Goal: Information Seeking & Learning: Learn about a topic

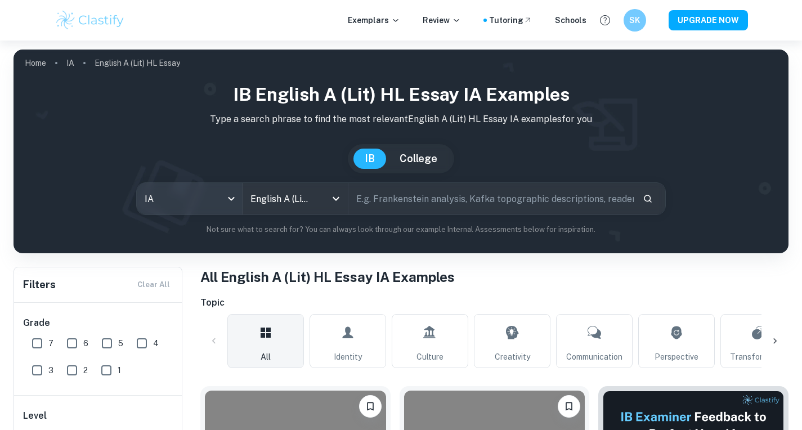
scroll to position [44, 0]
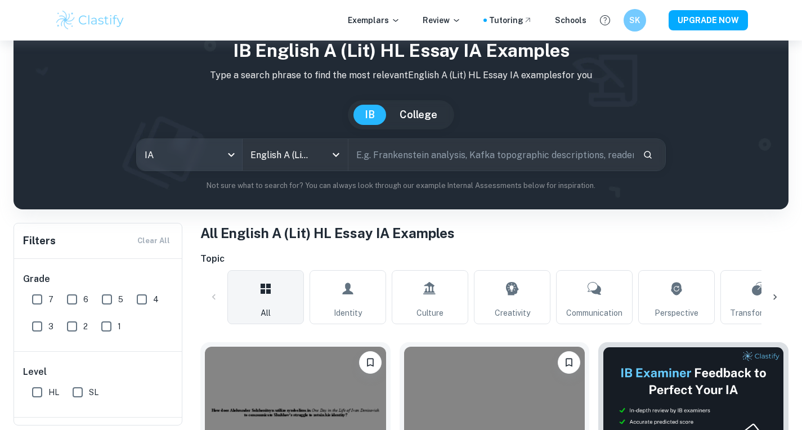
click at [237, 153] on body "We value your privacy We use cookies to enhance your browsing experience, serve…" at bounding box center [401, 212] width 802 height 430
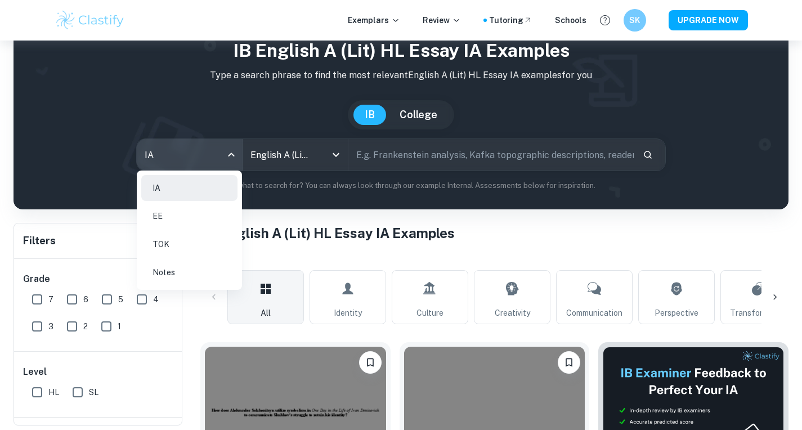
click at [236, 153] on div at bounding box center [401, 215] width 802 height 430
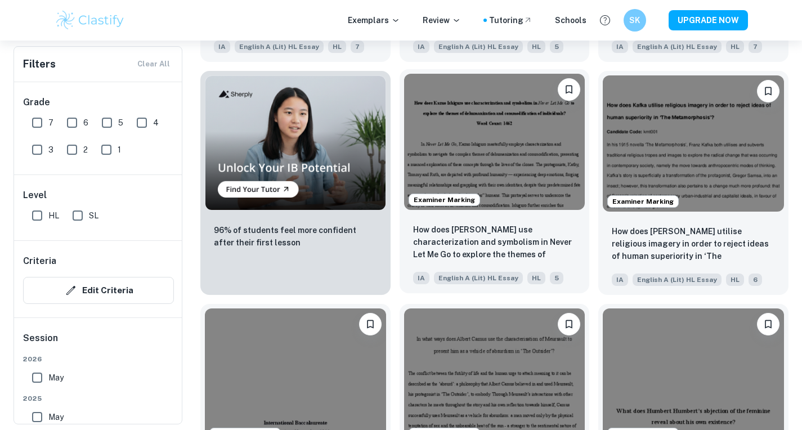
scroll to position [776, 0]
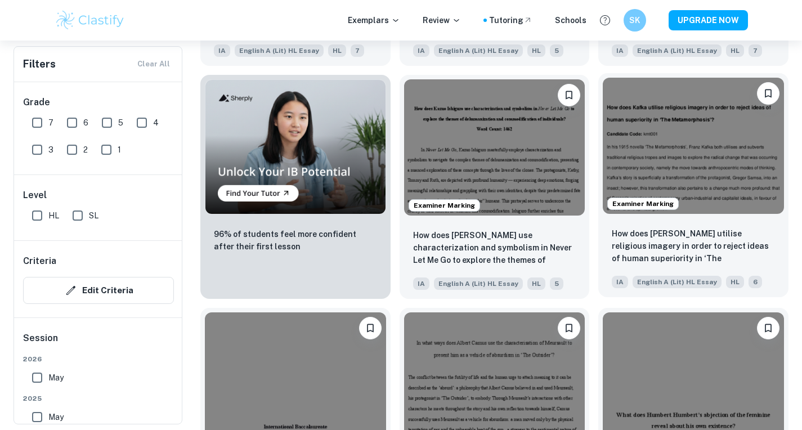
click at [693, 147] on img at bounding box center [693, 146] width 181 height 136
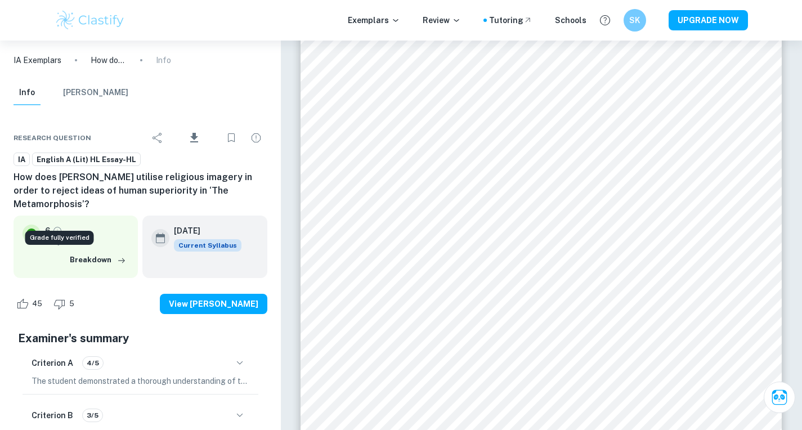
click at [55, 226] on icon "Grade fully verified" at bounding box center [57, 231] width 10 height 10
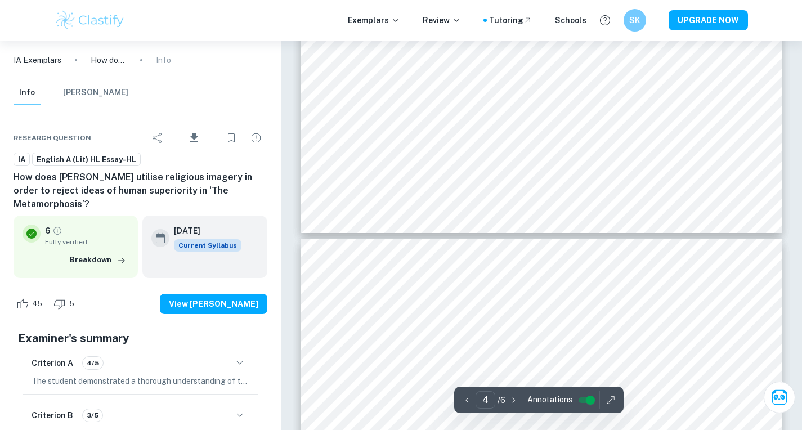
type input "3"
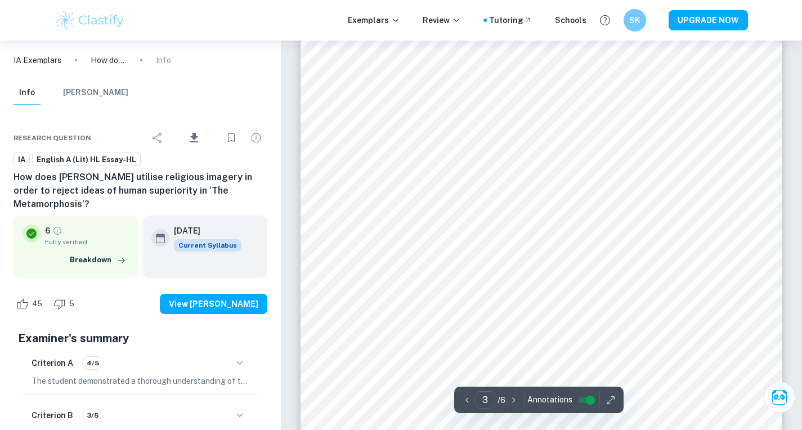
scroll to position [1553, 0]
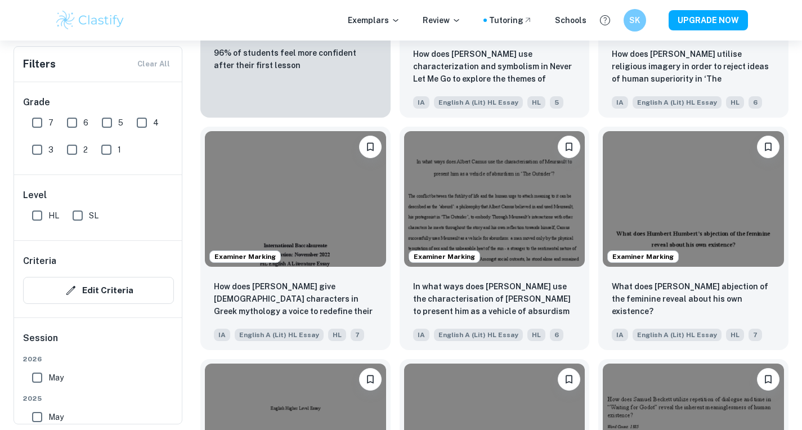
scroll to position [954, 0]
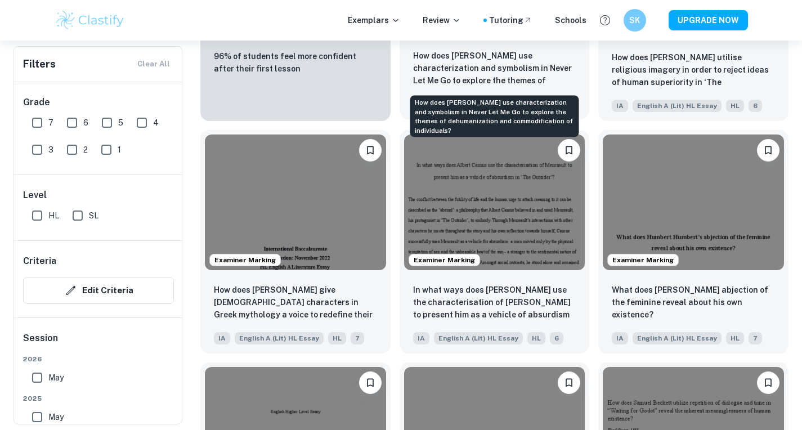
click at [512, 78] on p "How does [PERSON_NAME] use characterization and symbolism in Never Let Me Go to…" at bounding box center [494, 69] width 163 height 38
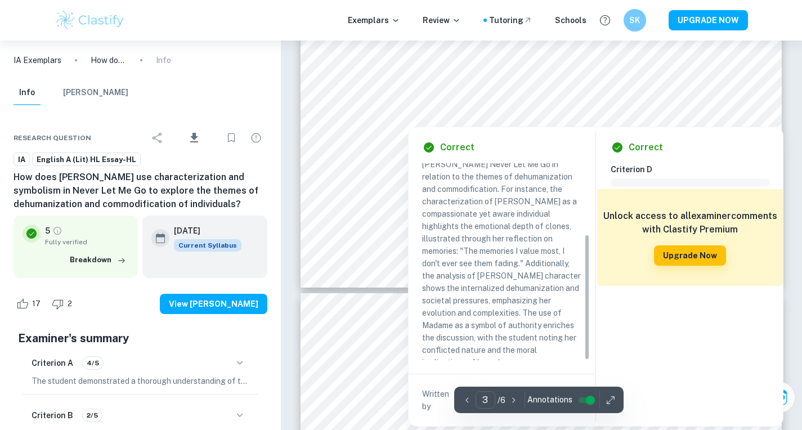
scroll to position [1800, 0]
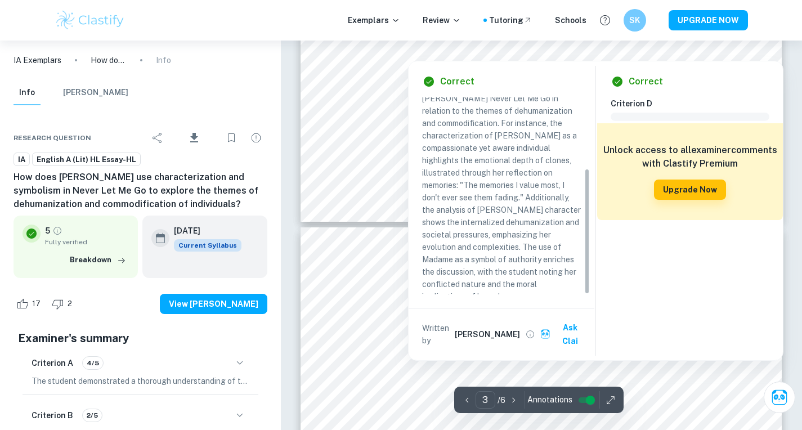
type input "4"
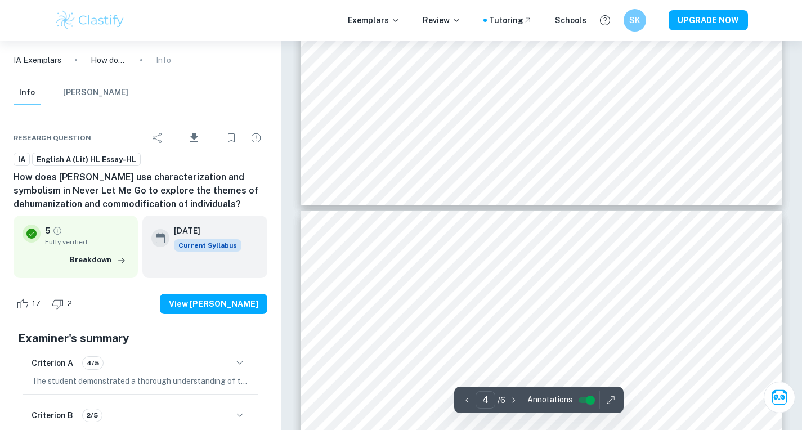
scroll to position [1885, 0]
